Goal: Task Accomplishment & Management: Use online tool/utility

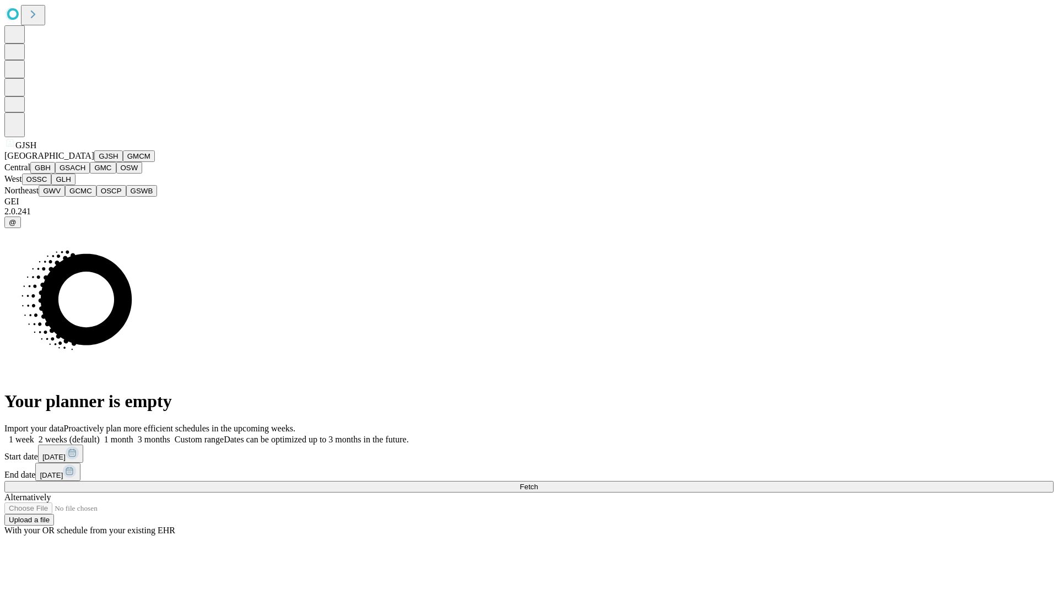
click at [94, 162] on button "GJSH" at bounding box center [108, 156] width 29 height 12
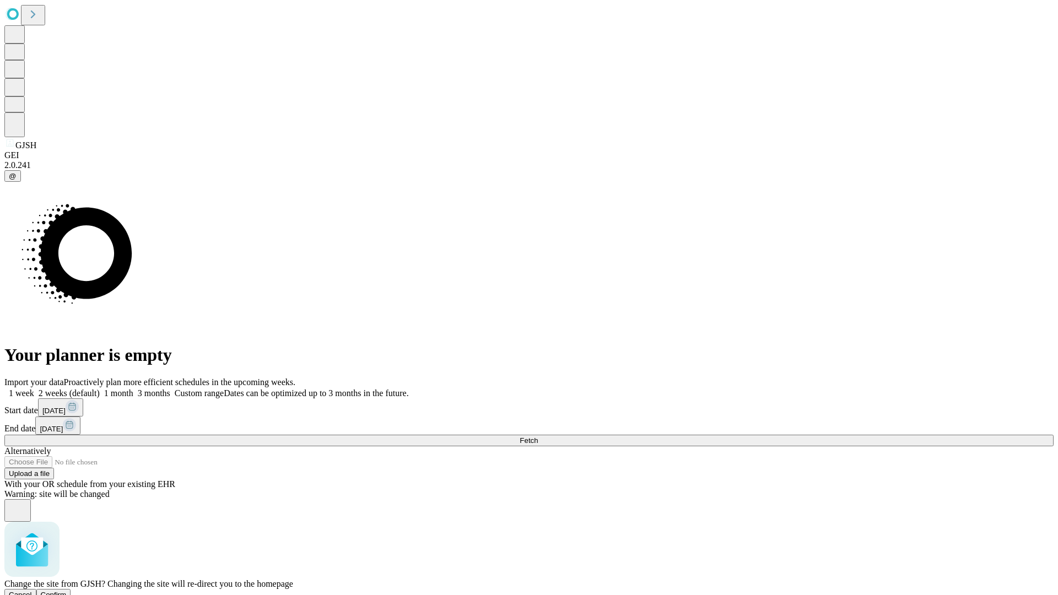
click at [67, 591] on span "Confirm" at bounding box center [54, 595] width 26 height 8
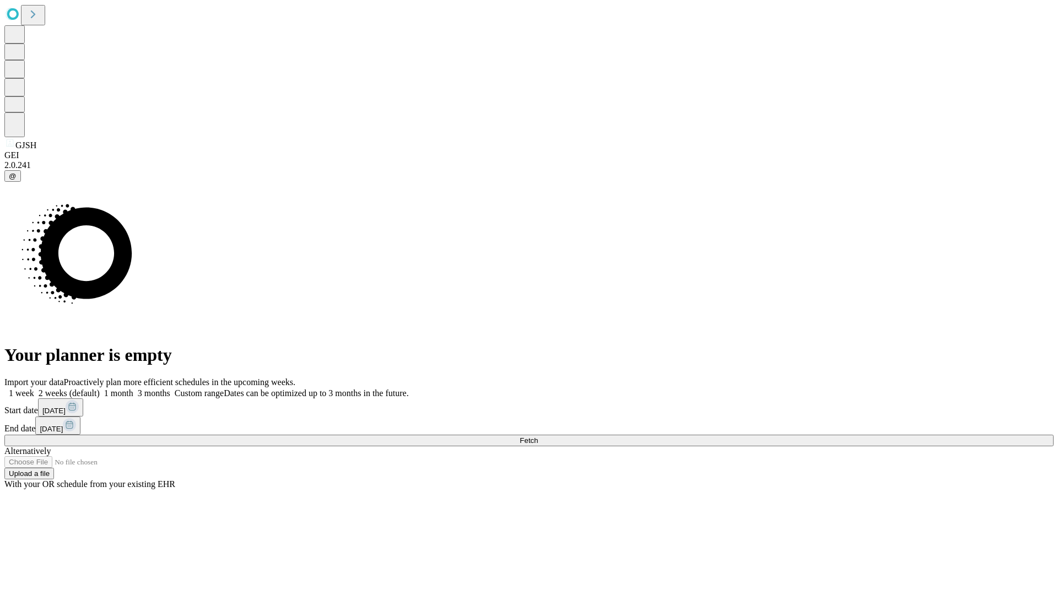
click at [34, 389] on label "1 week" at bounding box center [19, 393] width 30 height 9
click at [538, 437] on span "Fetch" at bounding box center [529, 441] width 18 height 8
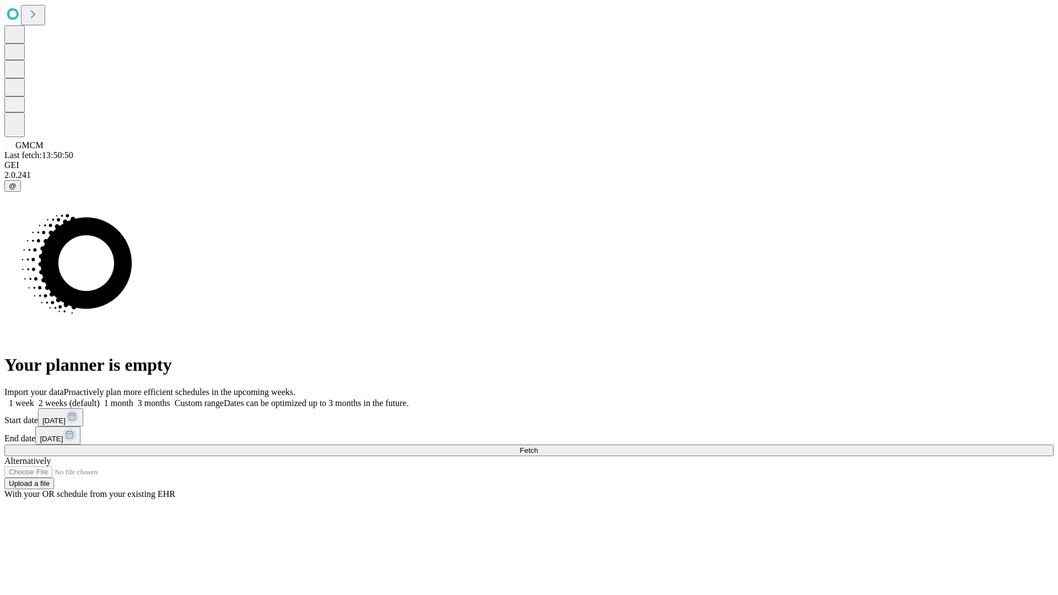
click at [34, 399] on label "1 week" at bounding box center [19, 403] width 30 height 9
click at [538, 447] on span "Fetch" at bounding box center [529, 451] width 18 height 8
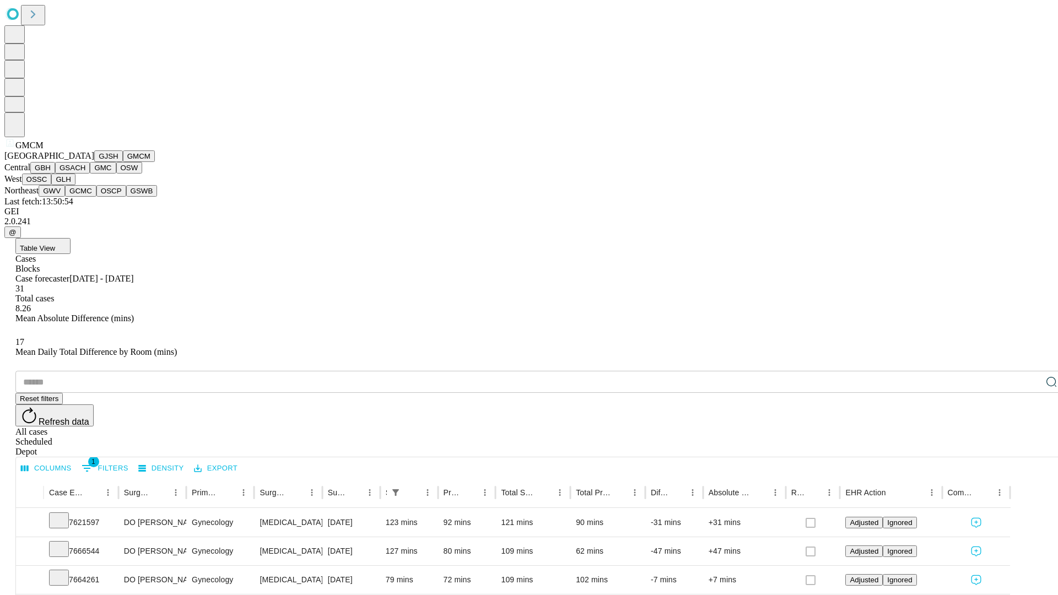
click at [55, 174] on button "GBH" at bounding box center [42, 168] width 25 height 12
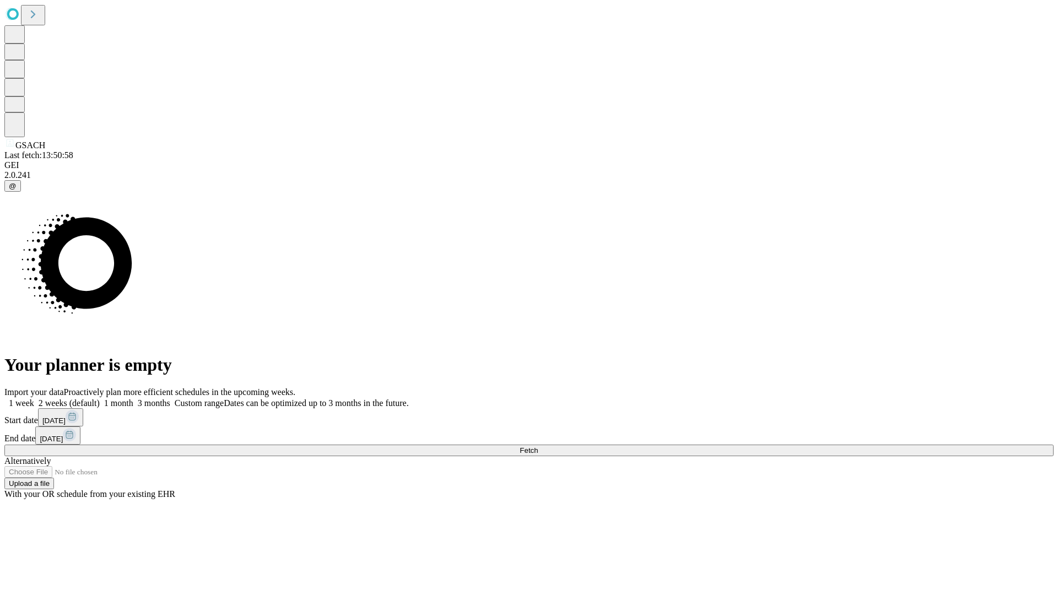
click at [34, 399] on label "1 week" at bounding box center [19, 403] width 30 height 9
click at [538, 447] on span "Fetch" at bounding box center [529, 451] width 18 height 8
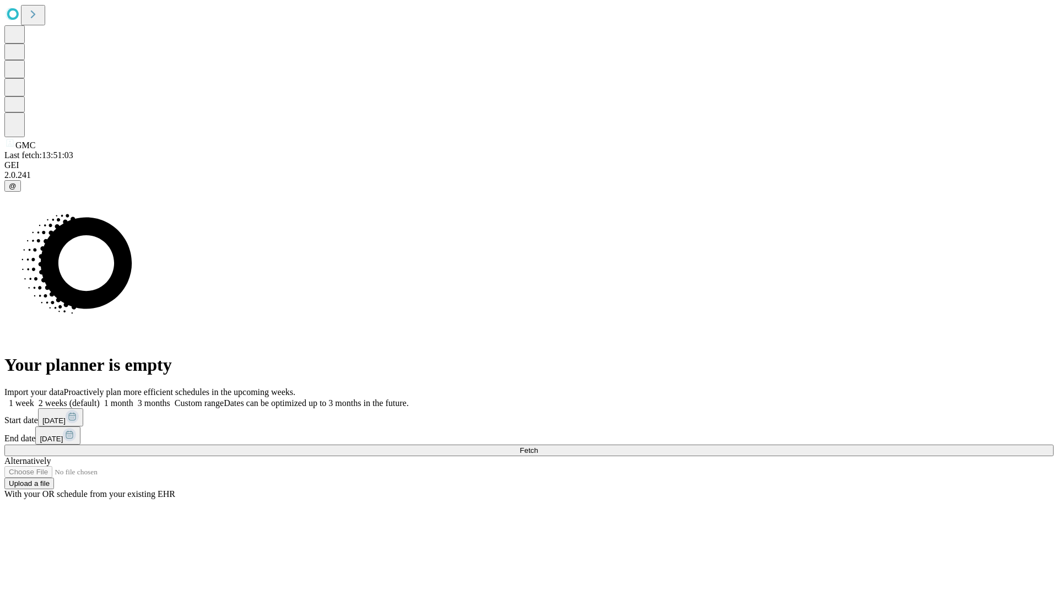
click at [34, 399] on label "1 week" at bounding box center [19, 403] width 30 height 9
click at [538, 447] on span "Fetch" at bounding box center [529, 451] width 18 height 8
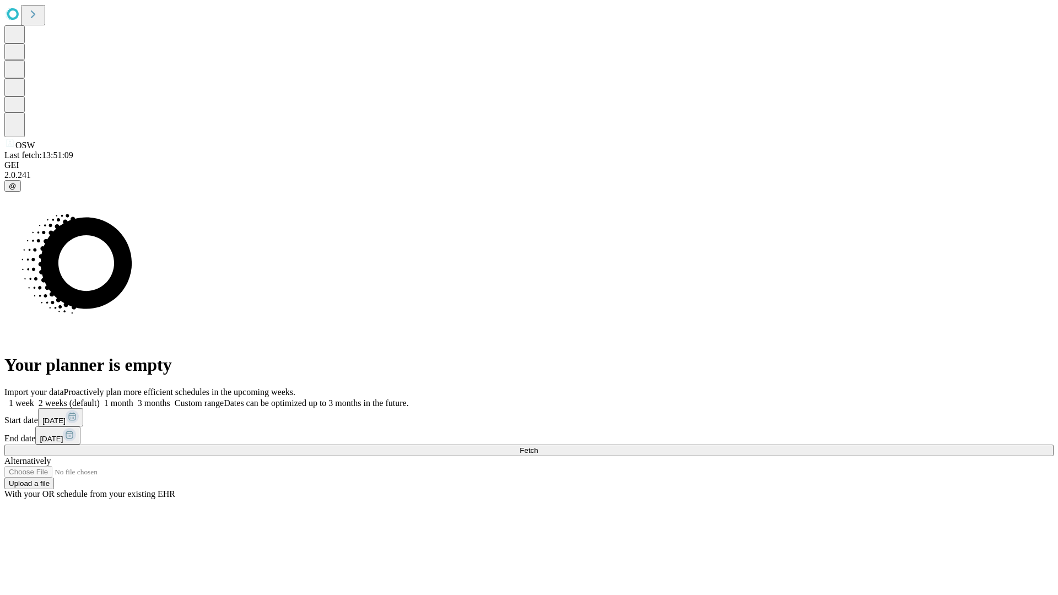
click at [538, 447] on span "Fetch" at bounding box center [529, 451] width 18 height 8
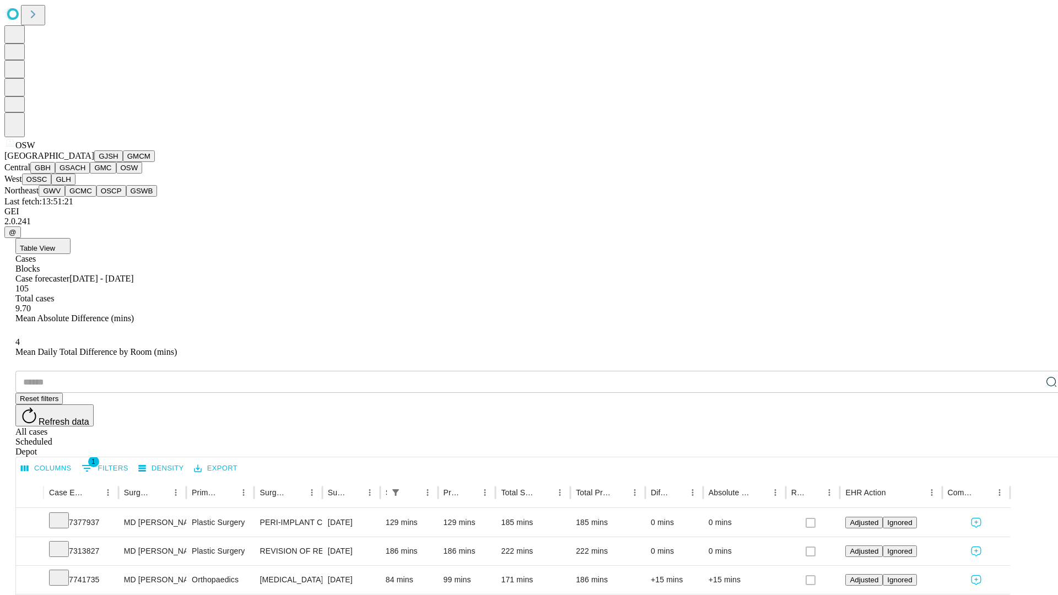
click at [52, 185] on button "OSSC" at bounding box center [37, 180] width 30 height 12
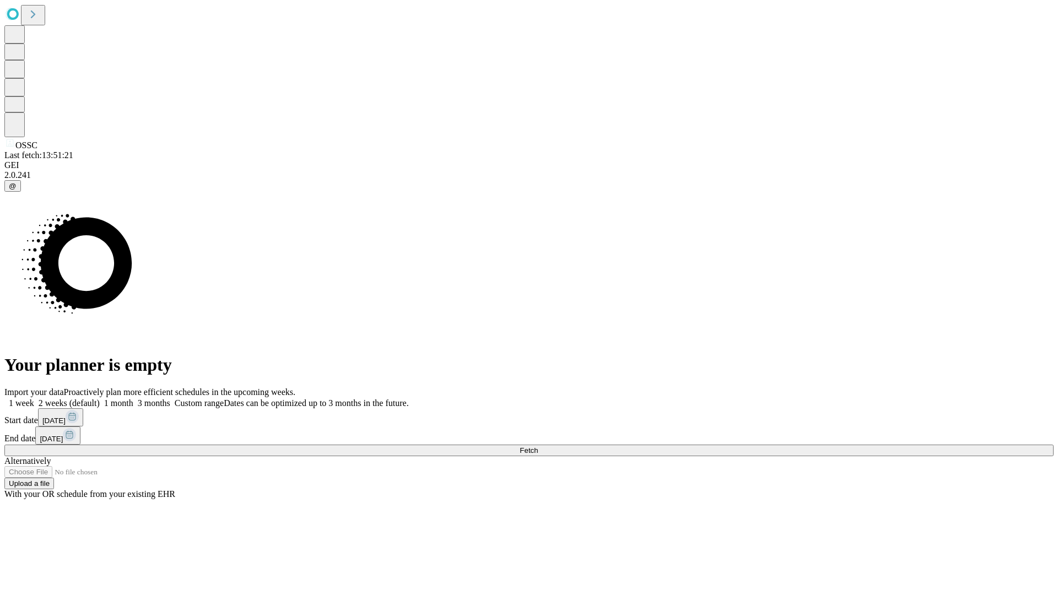
click at [34, 399] on label "1 week" at bounding box center [19, 403] width 30 height 9
click at [538, 447] on span "Fetch" at bounding box center [529, 451] width 18 height 8
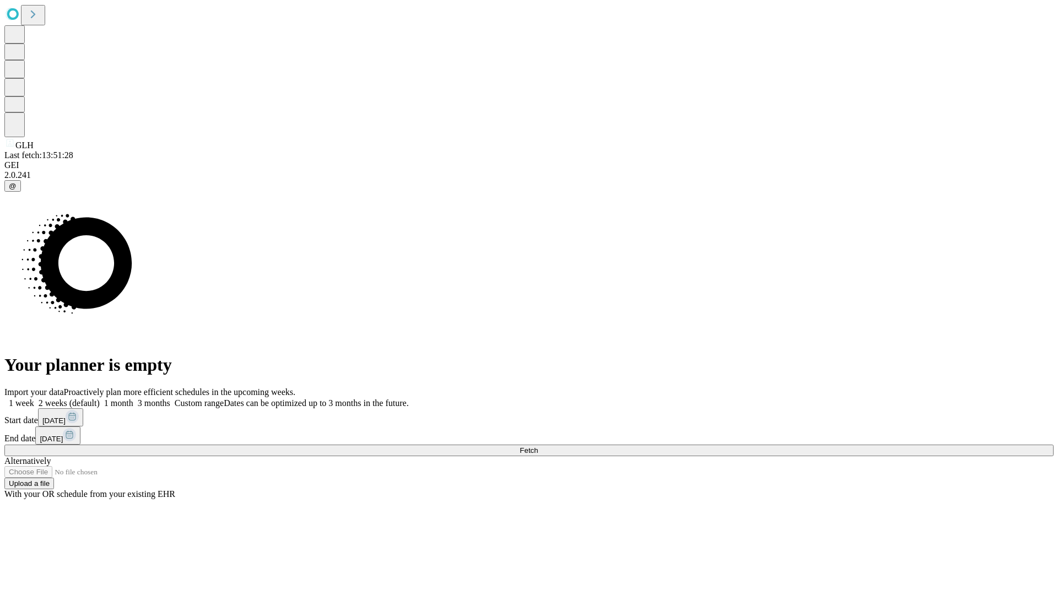
click at [34, 399] on label "1 week" at bounding box center [19, 403] width 30 height 9
click at [538, 447] on span "Fetch" at bounding box center [529, 451] width 18 height 8
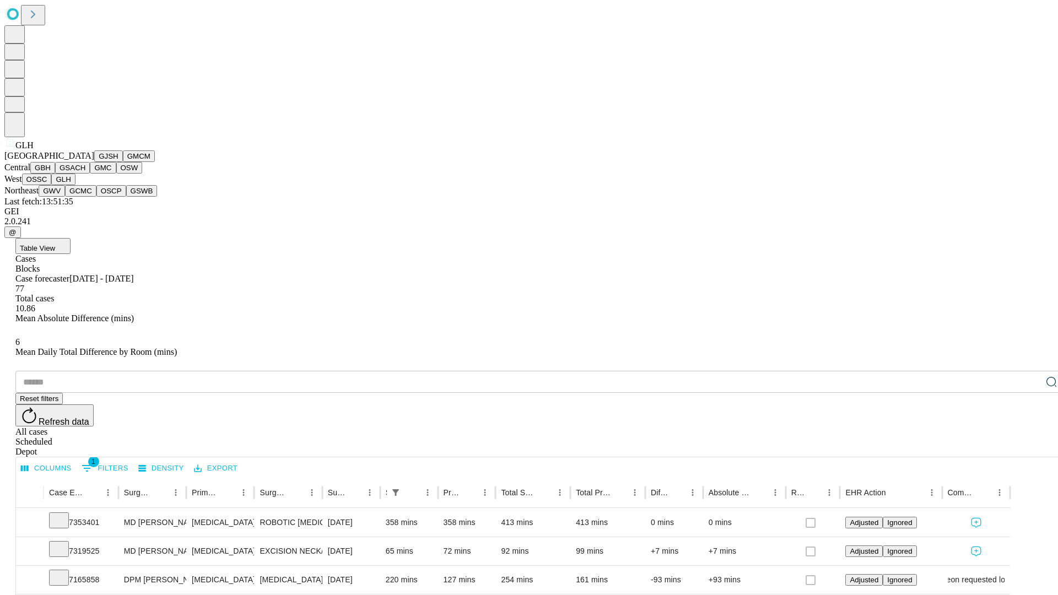
click at [65, 197] on button "GWV" at bounding box center [52, 191] width 26 height 12
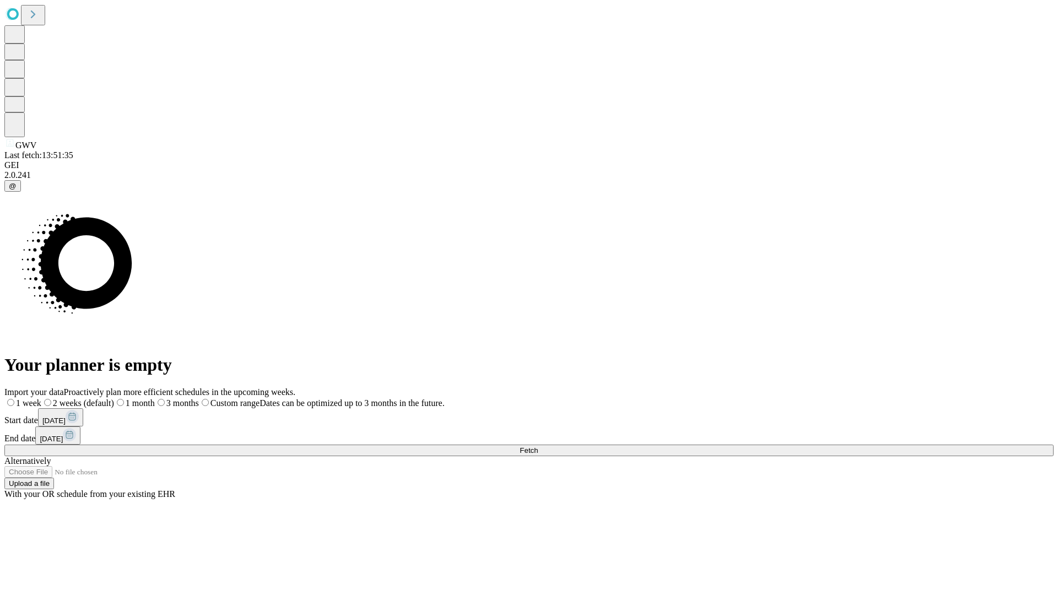
click at [41, 399] on label "1 week" at bounding box center [22, 403] width 37 height 9
click at [538, 447] on span "Fetch" at bounding box center [529, 451] width 18 height 8
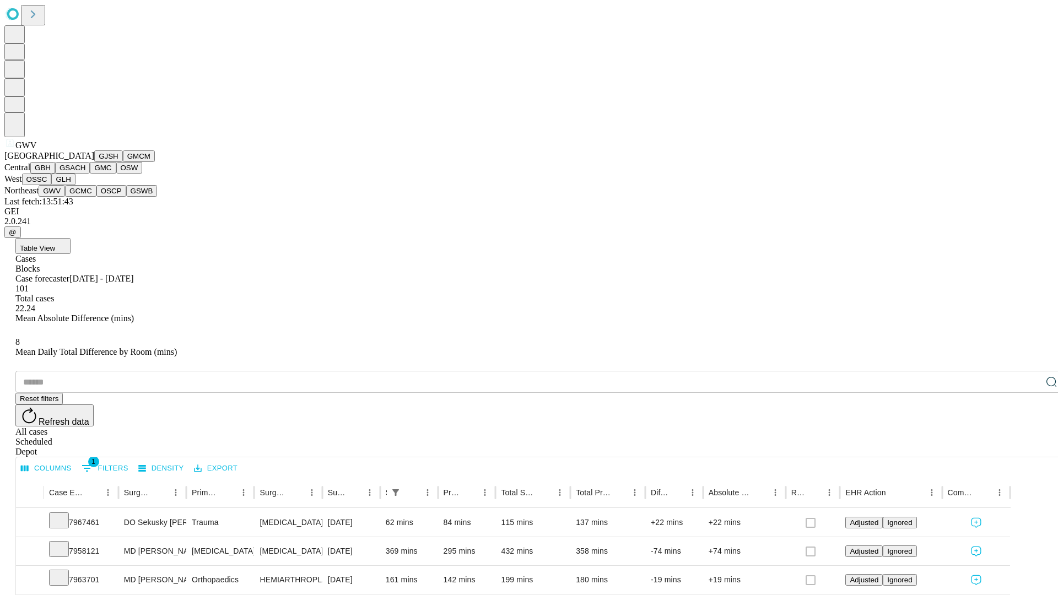
click at [85, 197] on button "GCMC" at bounding box center [80, 191] width 31 height 12
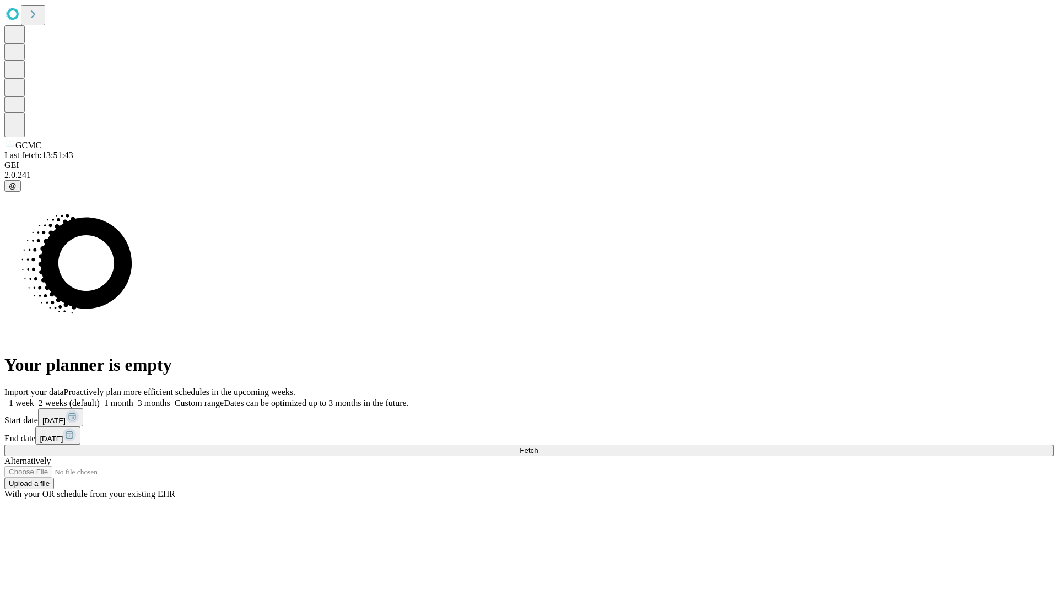
click at [34, 399] on label "1 week" at bounding box center [19, 403] width 30 height 9
click at [538, 447] on span "Fetch" at bounding box center [529, 451] width 18 height 8
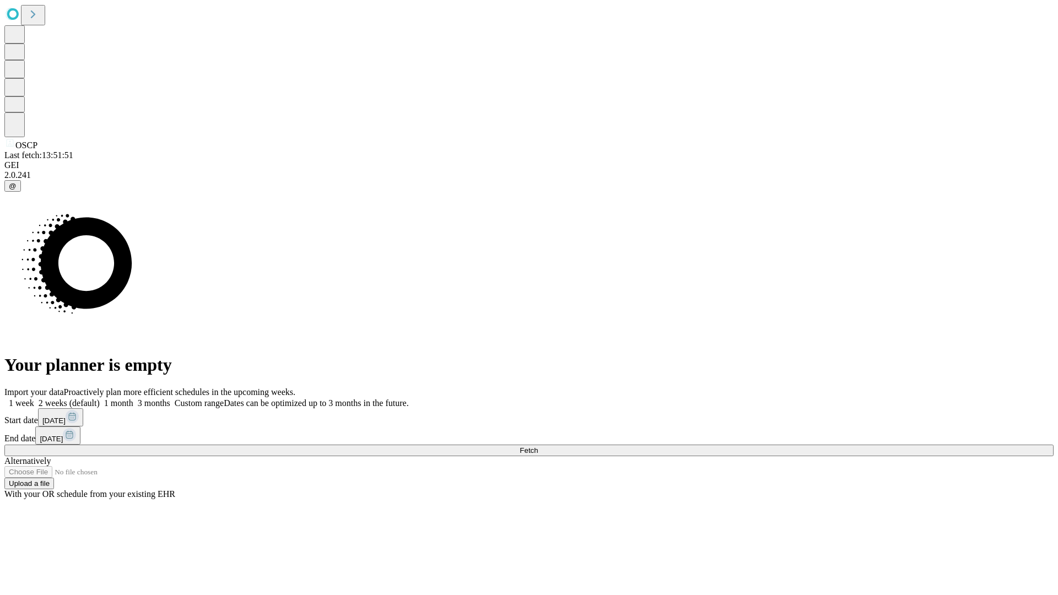
click at [34, 399] on label "1 week" at bounding box center [19, 403] width 30 height 9
click at [538, 447] on span "Fetch" at bounding box center [529, 451] width 18 height 8
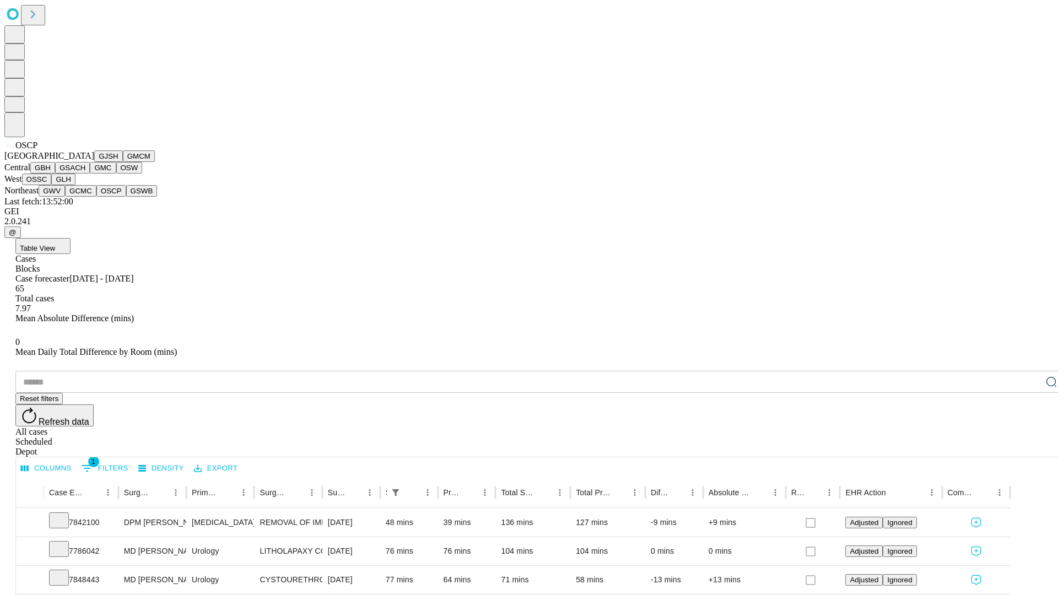
click at [126, 197] on button "GSWB" at bounding box center [141, 191] width 31 height 12
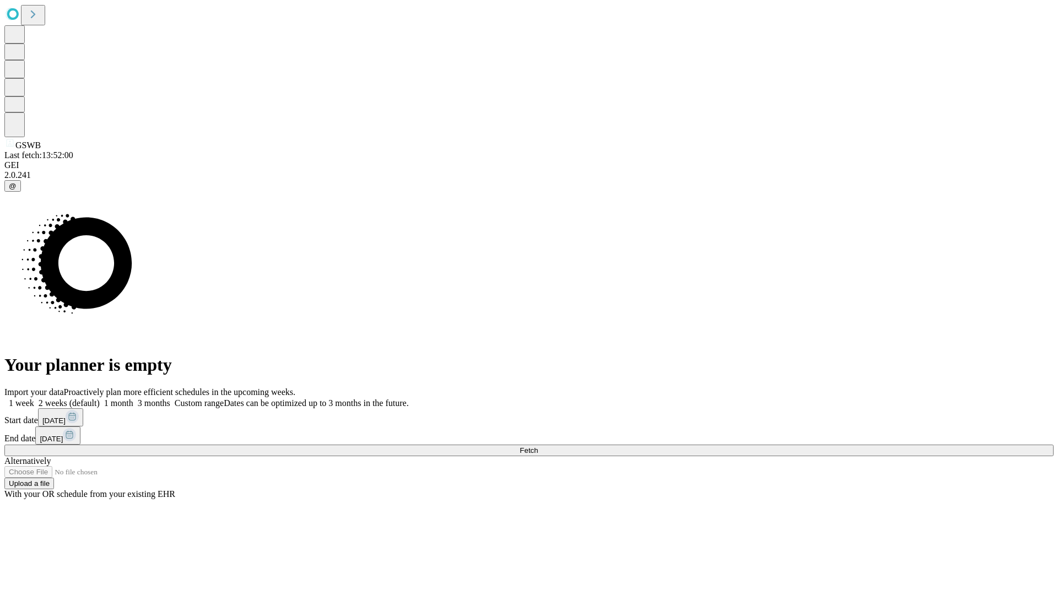
click at [34, 399] on label "1 week" at bounding box center [19, 403] width 30 height 9
click at [538, 447] on span "Fetch" at bounding box center [529, 451] width 18 height 8
